Goal: Transaction & Acquisition: Purchase product/service

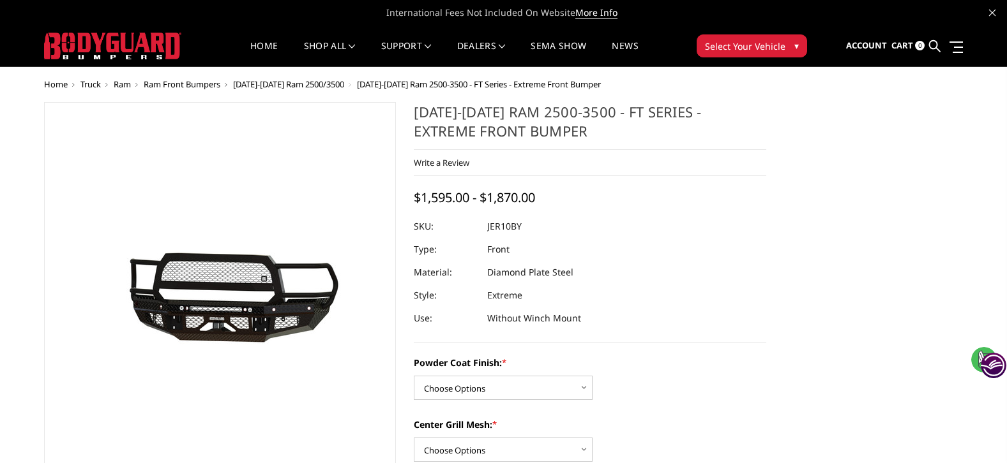
click at [197, 87] on span "Ram Front Bumpers" at bounding box center [182, 84] width 77 height 11
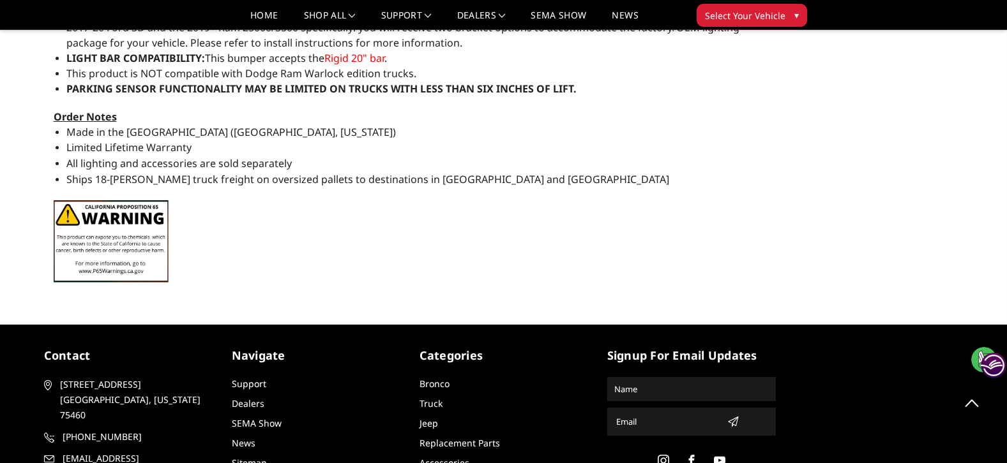
scroll to position [1475, 0]
